Goal: Information Seeking & Learning: Learn about a topic

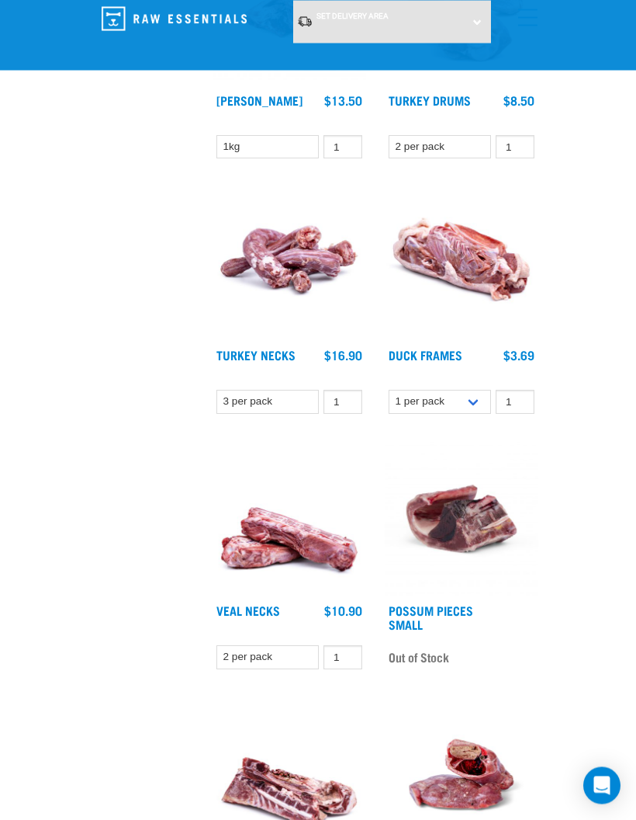
scroll to position [2335, 0]
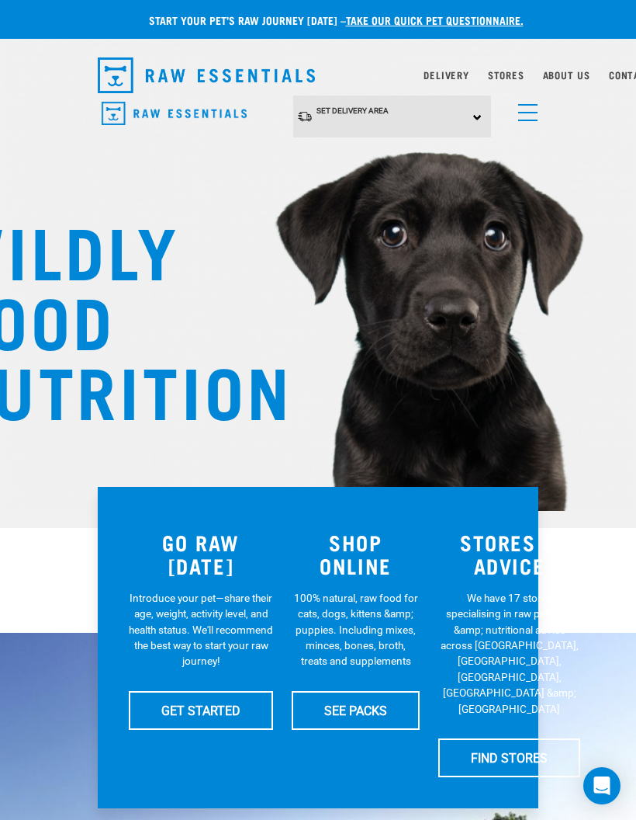
scroll to position [0, 23]
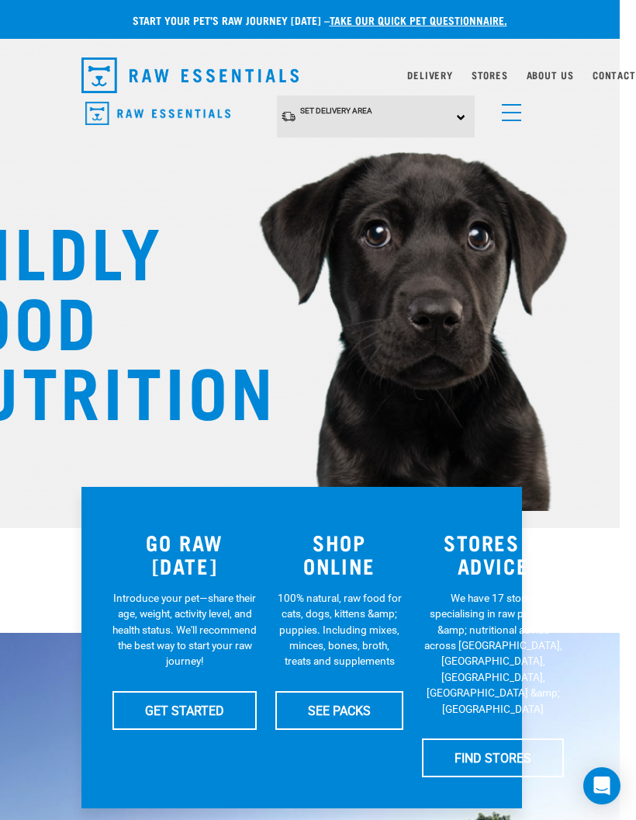
click at [515, 108] on link "menu" at bounding box center [508, 109] width 28 height 28
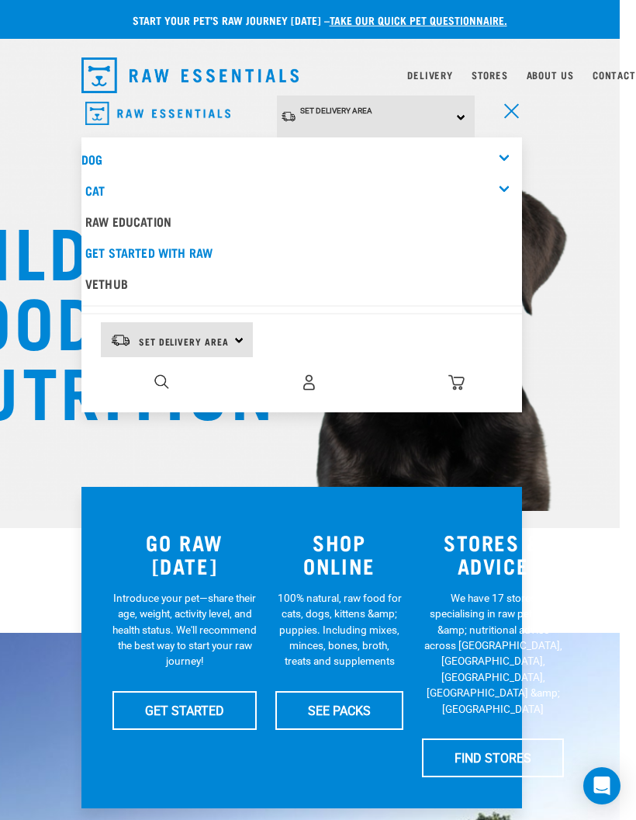
click at [496, 153] on div "Dog" at bounding box center [301, 159] width 441 height 31
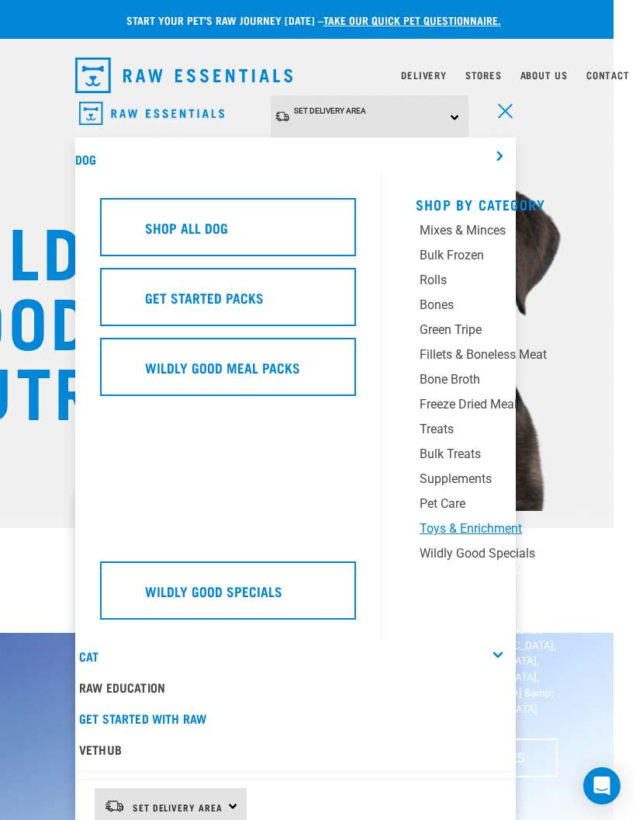
click at [476, 524] on div "Toys & Enrichment" at bounding box center [509, 528] width 178 height 19
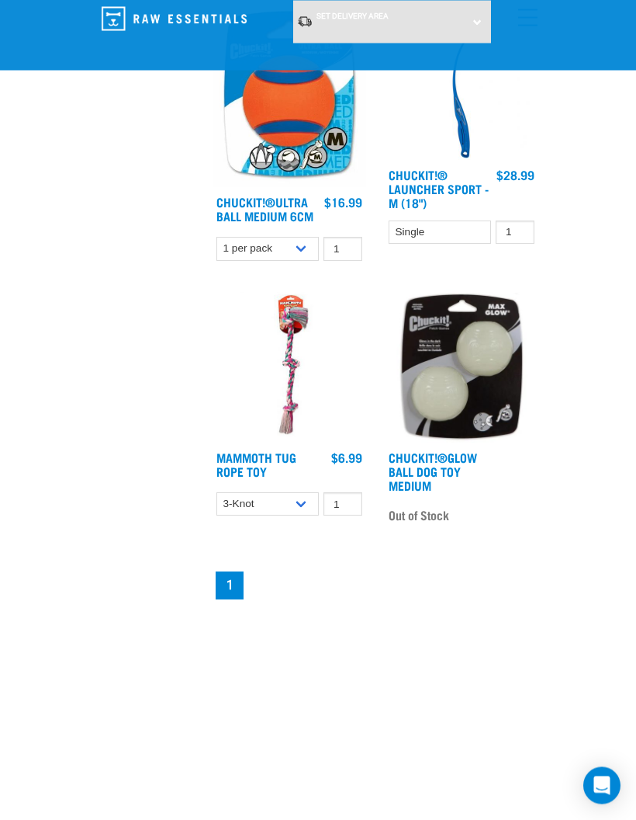
scroll to position [1288, 0]
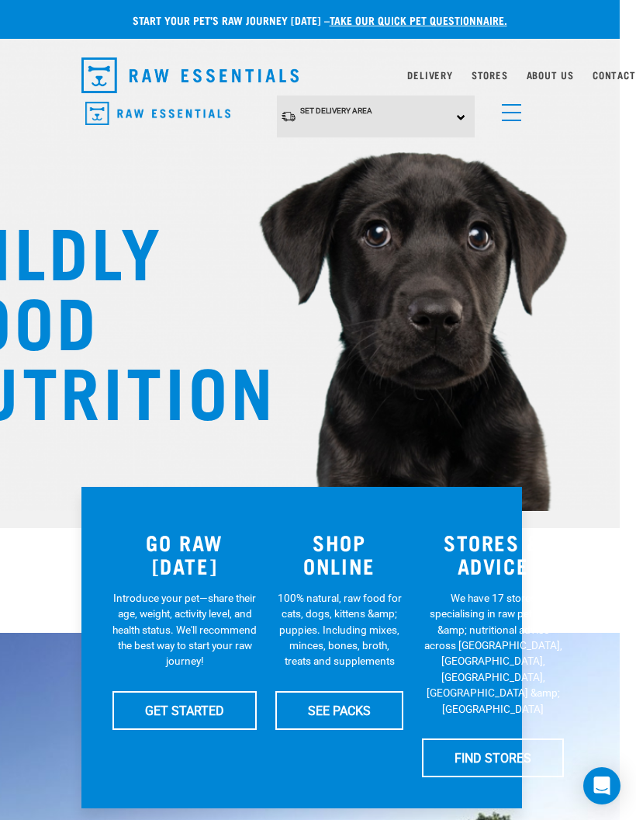
click at [505, 109] on link "menu" at bounding box center [508, 109] width 28 height 28
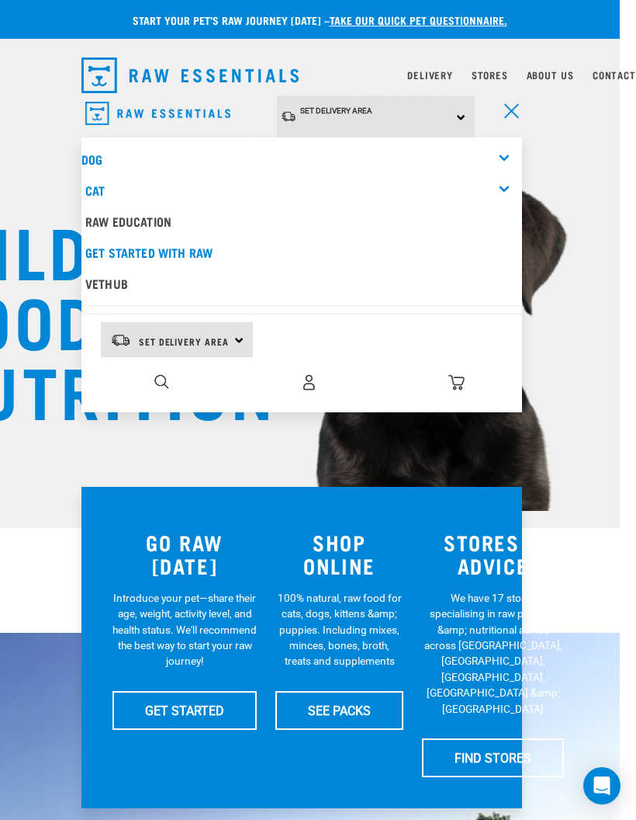
click at [506, 154] on div "Dog" at bounding box center [301, 159] width 441 height 31
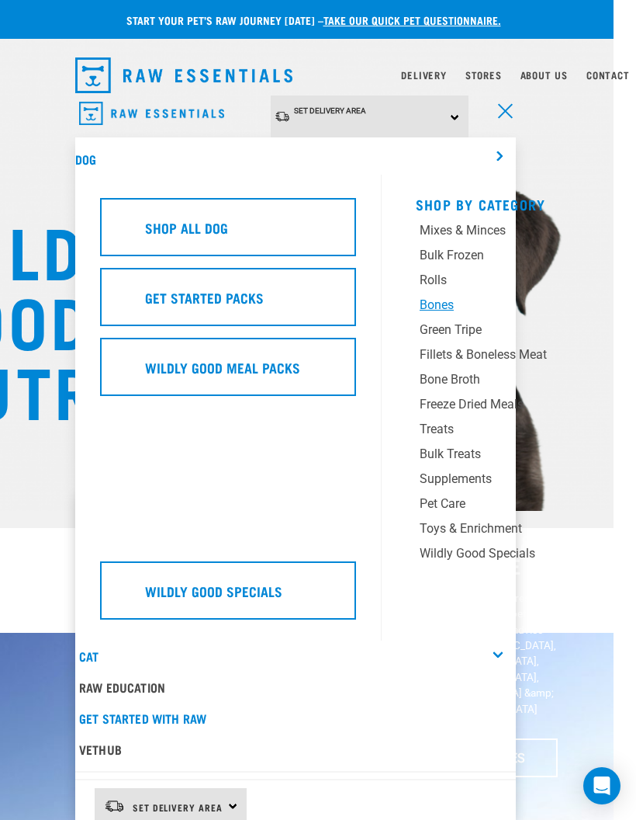
click at [441, 305] on div "Bones" at bounding box center [509, 305] width 178 height 19
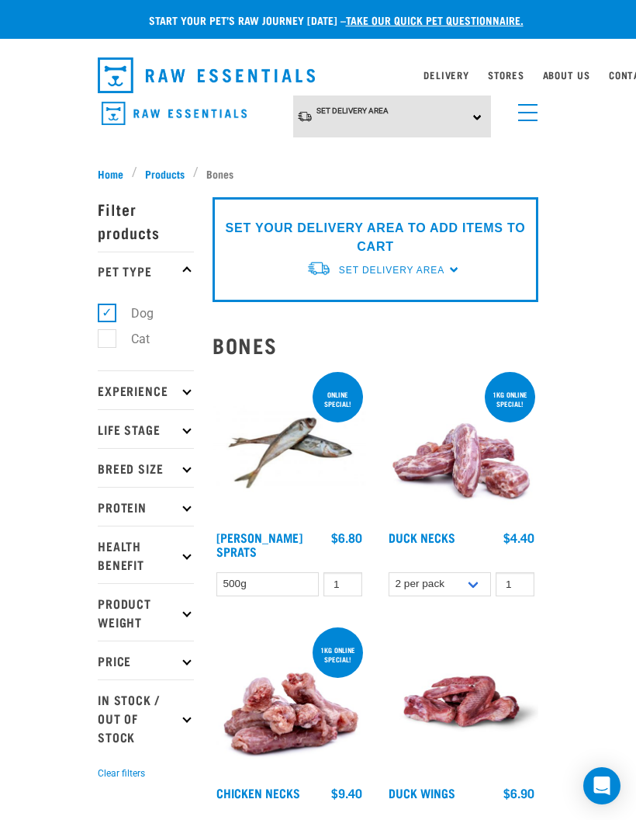
click at [530, 113] on link "menu" at bounding box center [525, 109] width 28 height 28
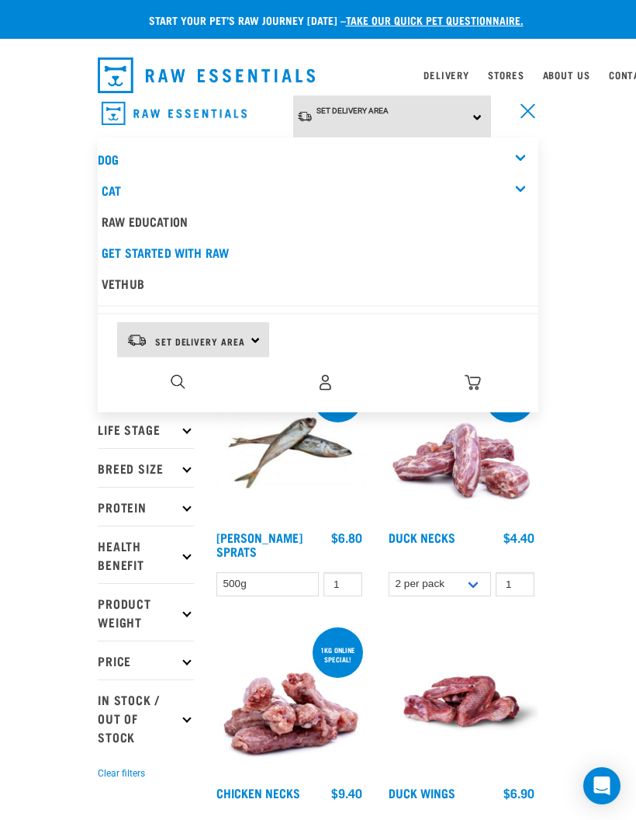
click at [526, 157] on div "Dog" at bounding box center [318, 159] width 441 height 31
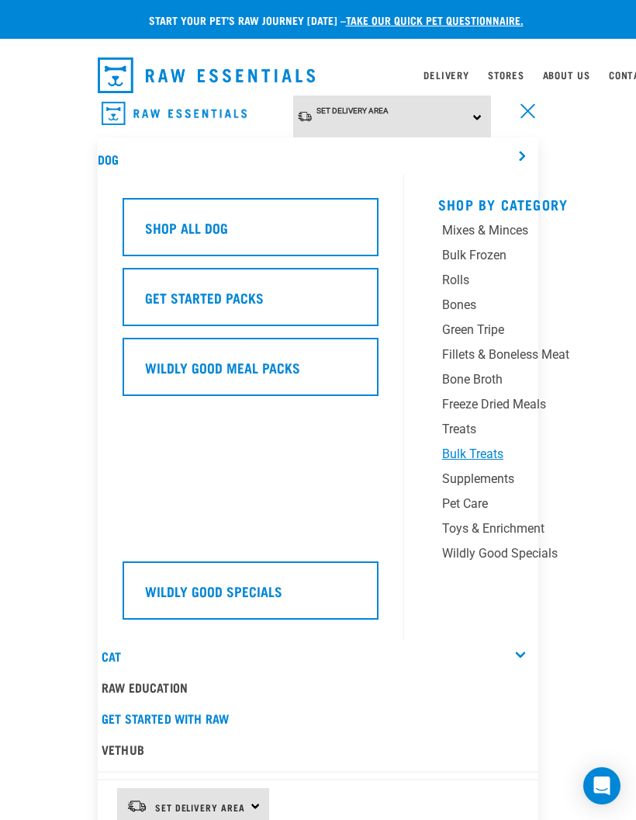
click at [479, 450] on div "Bulk Treats" at bounding box center [531, 454] width 178 height 19
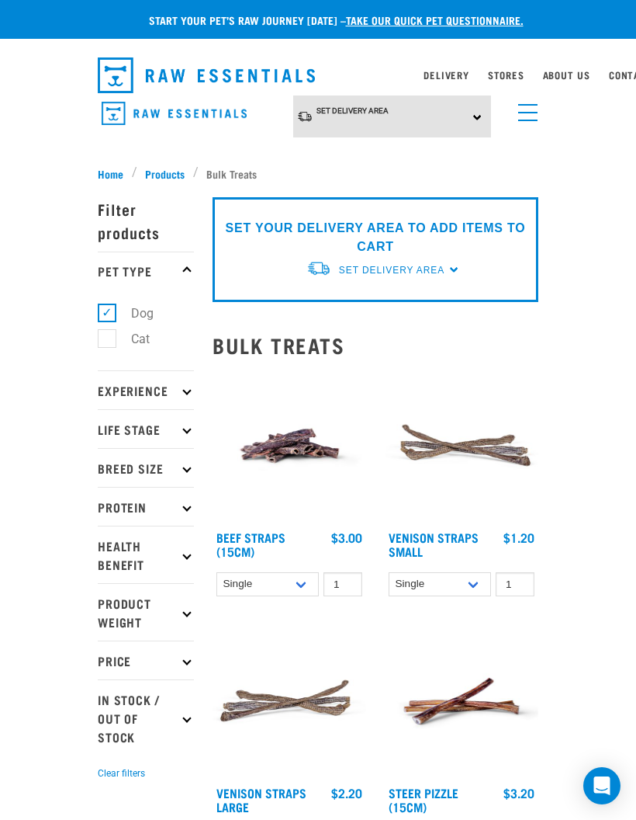
click at [522, 116] on link "menu" at bounding box center [525, 109] width 28 height 28
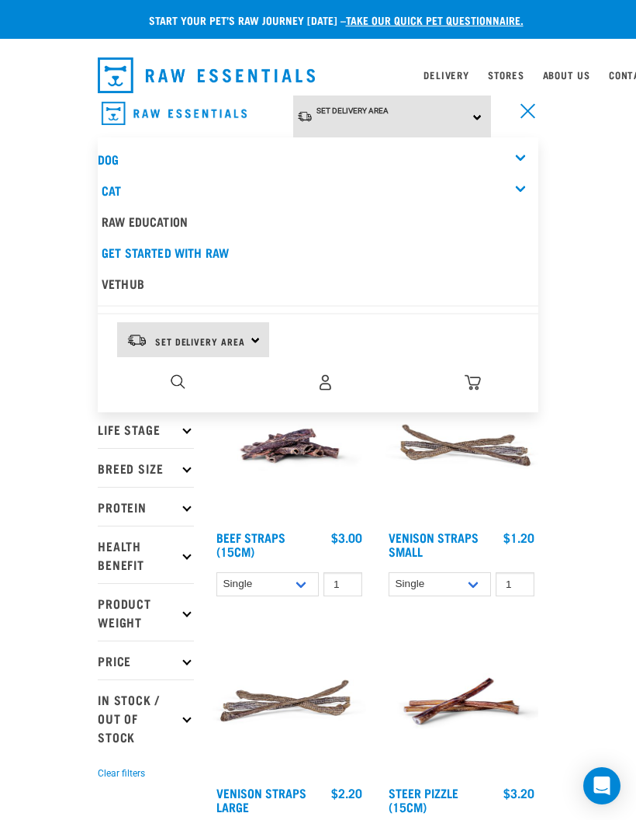
click at [516, 158] on div "Dog" at bounding box center [318, 159] width 441 height 31
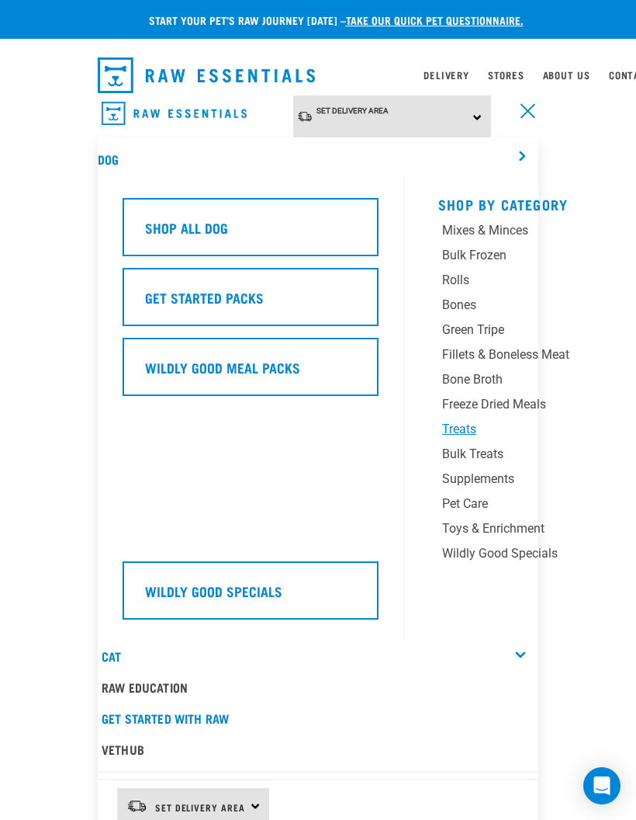
click at [462, 421] on div "Treats" at bounding box center [531, 429] width 178 height 19
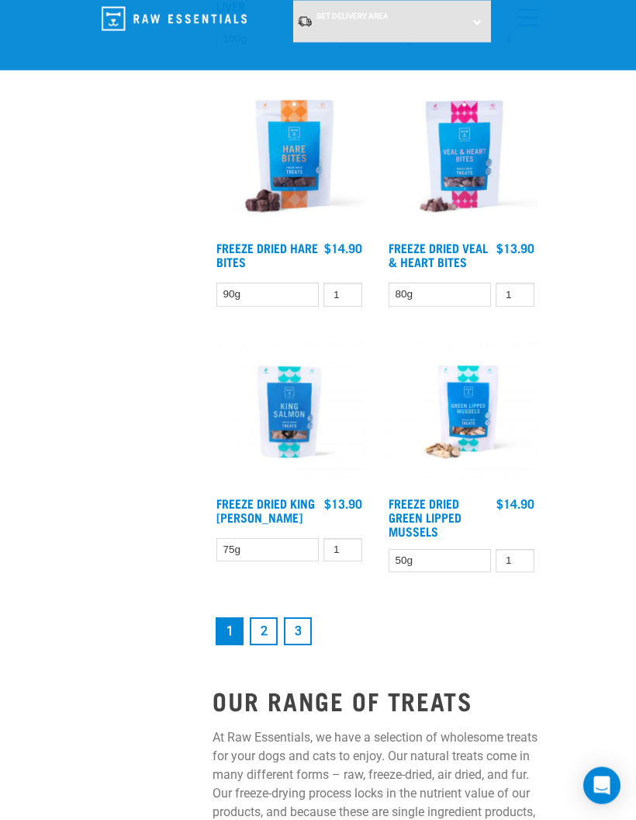
scroll to position [3752, 0]
click at [272, 645] on link "2" at bounding box center [264, 631] width 28 height 28
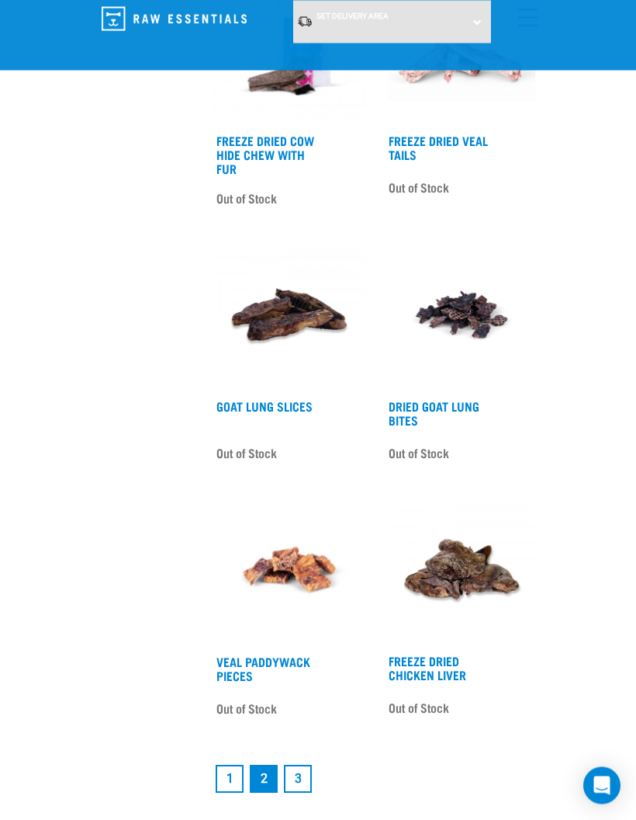
scroll to position [3644, 0]
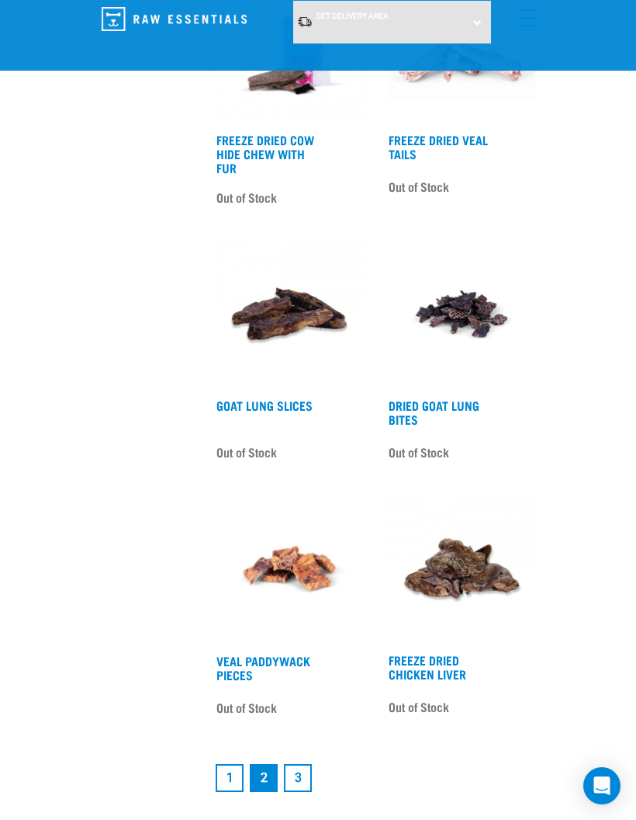
click at [310, 768] on link "3" at bounding box center [298, 778] width 28 height 28
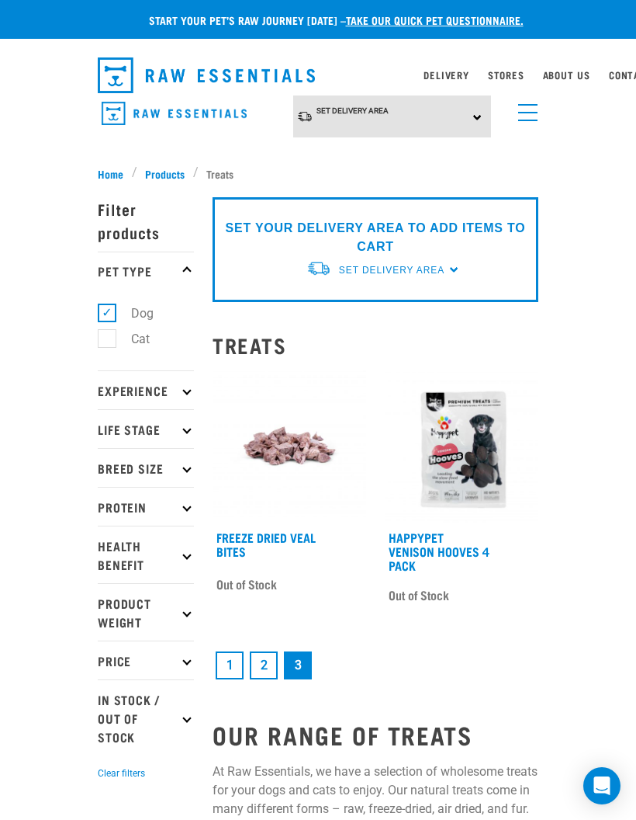
click at [537, 113] on span "menu" at bounding box center [527, 113] width 19 height 2
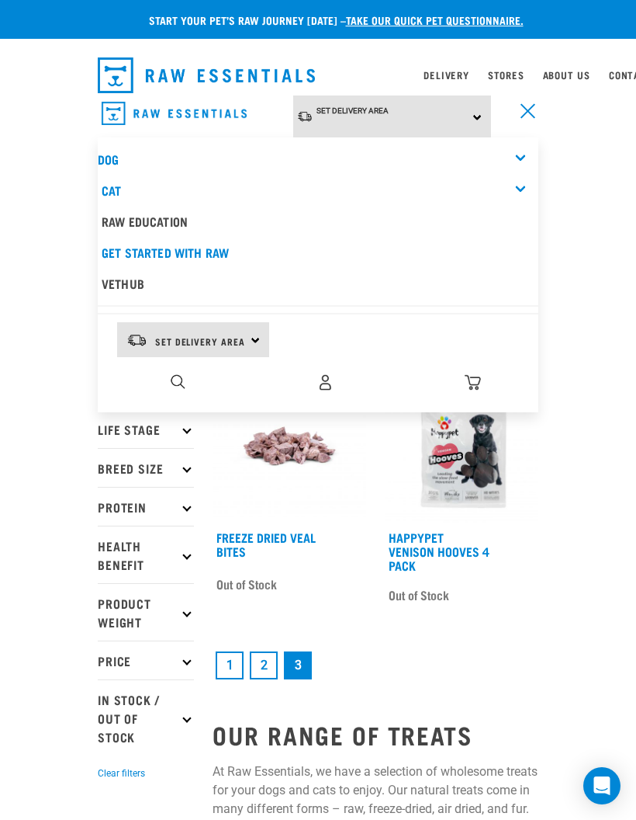
click at [527, 162] on div "Dog" at bounding box center [318, 159] width 441 height 31
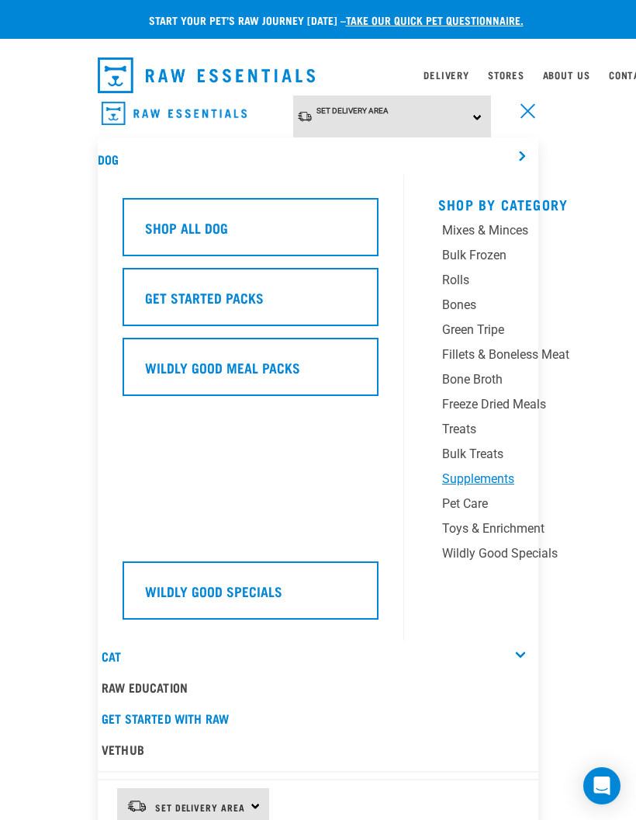
click at [501, 479] on div "Supplements" at bounding box center [531, 479] width 178 height 19
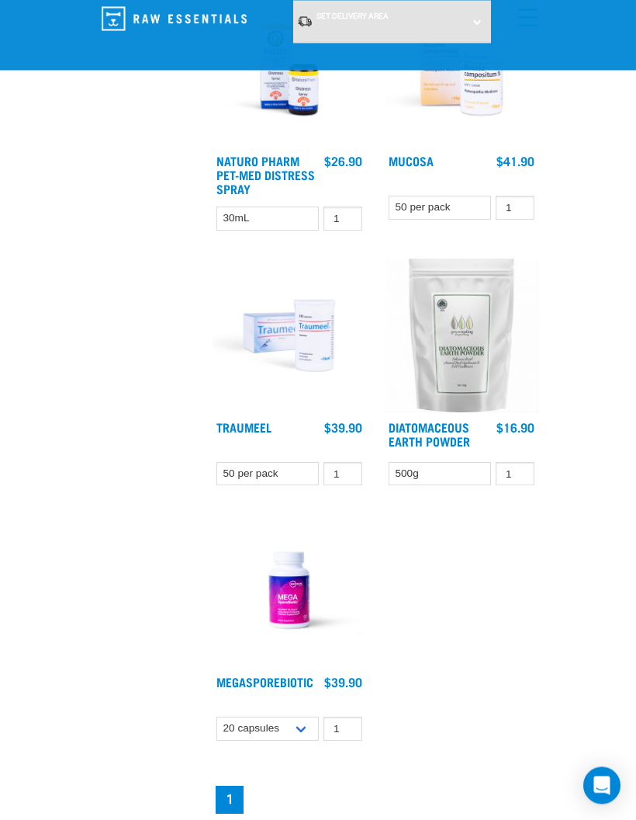
scroll to position [1863, 0]
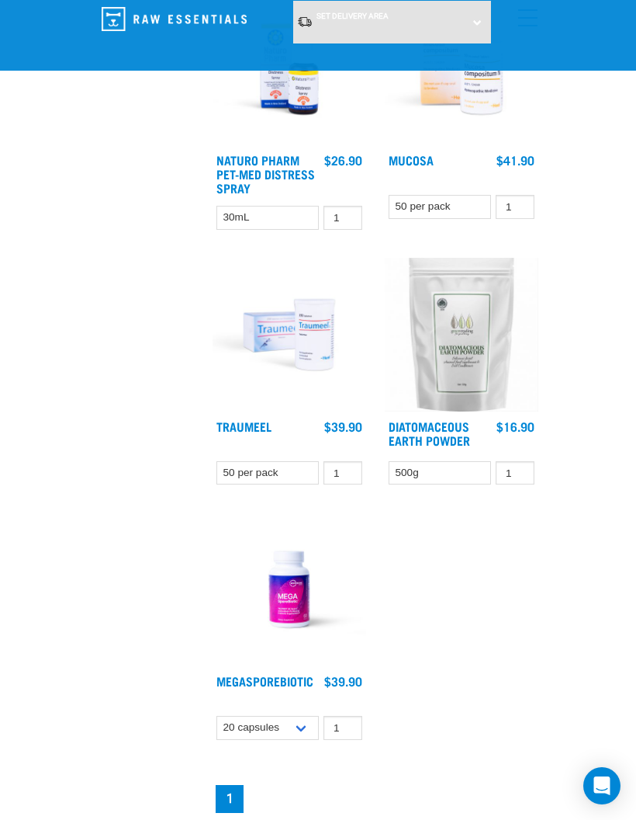
click at [315, 339] on img at bounding box center [290, 335] width 154 height 154
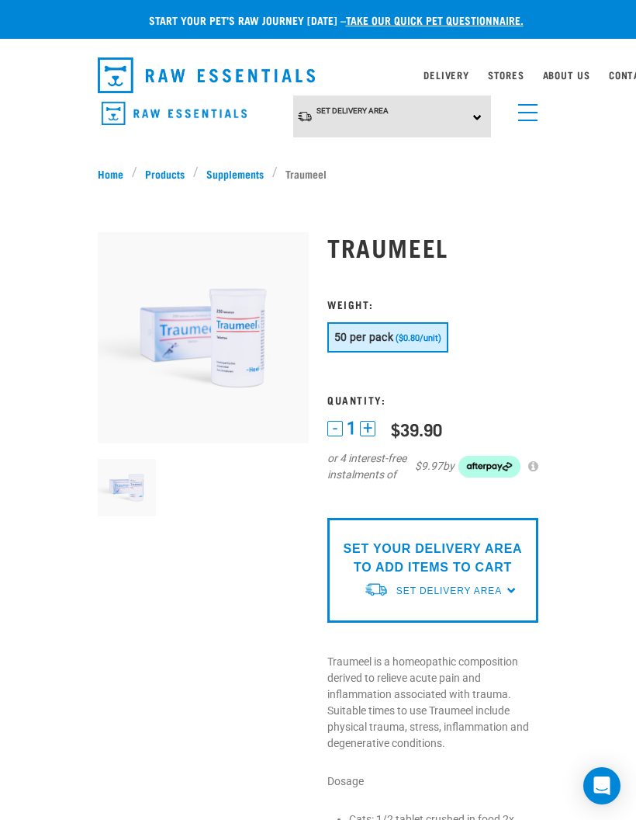
click at [181, 380] on img at bounding box center [203, 337] width 211 height 211
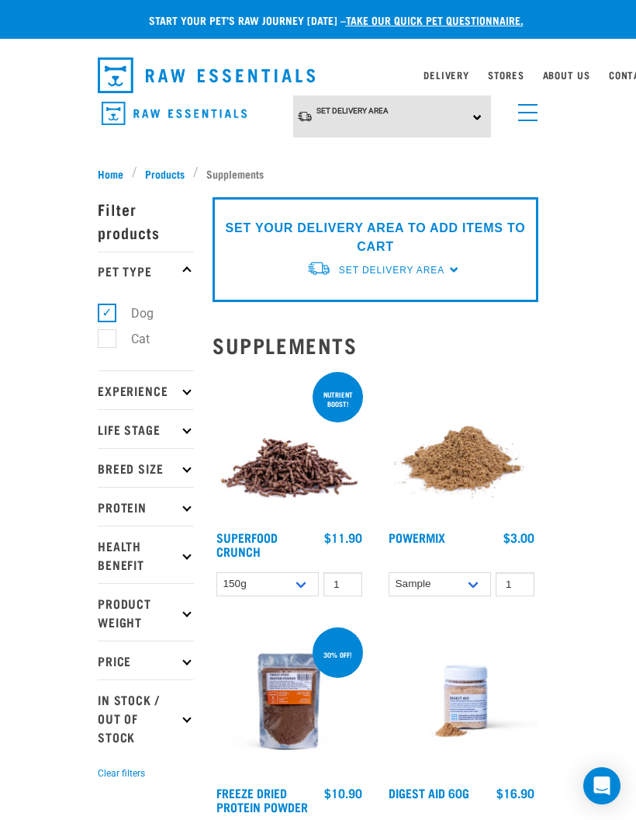
click at [537, 114] on link "menu" at bounding box center [525, 109] width 28 height 28
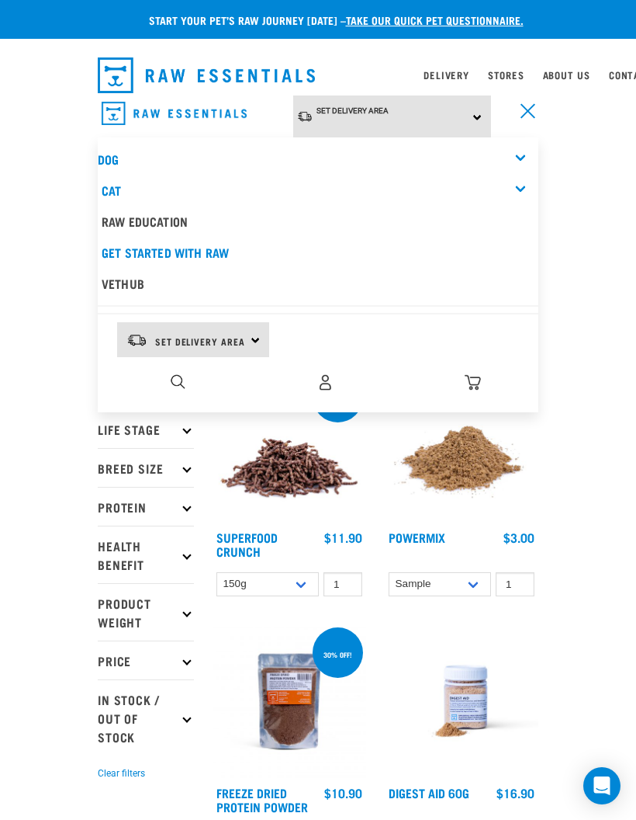
click at [519, 156] on div "Dog" at bounding box center [318, 159] width 441 height 31
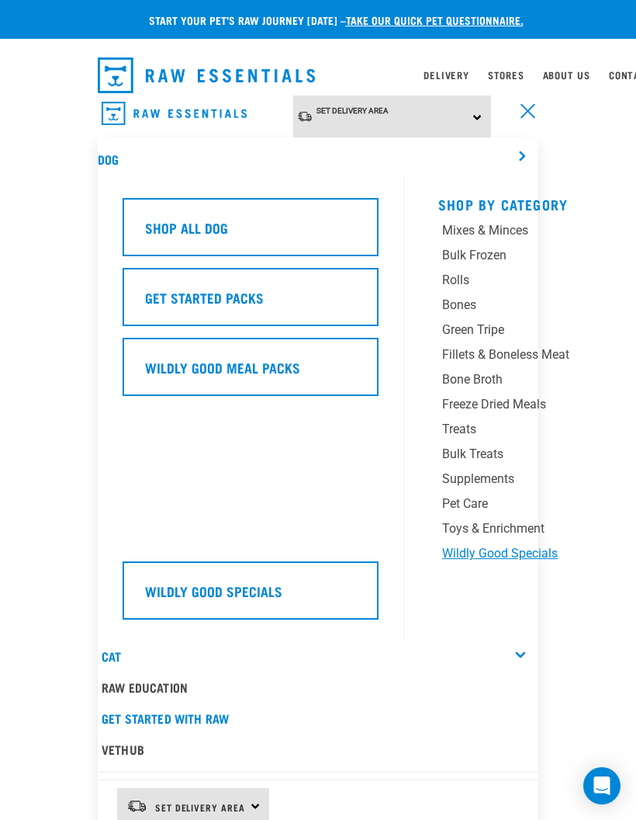
click at [539, 553] on div "Wildly Good Specials" at bounding box center [531, 553] width 178 height 19
